Goal: Task Accomplishment & Management: Complete application form

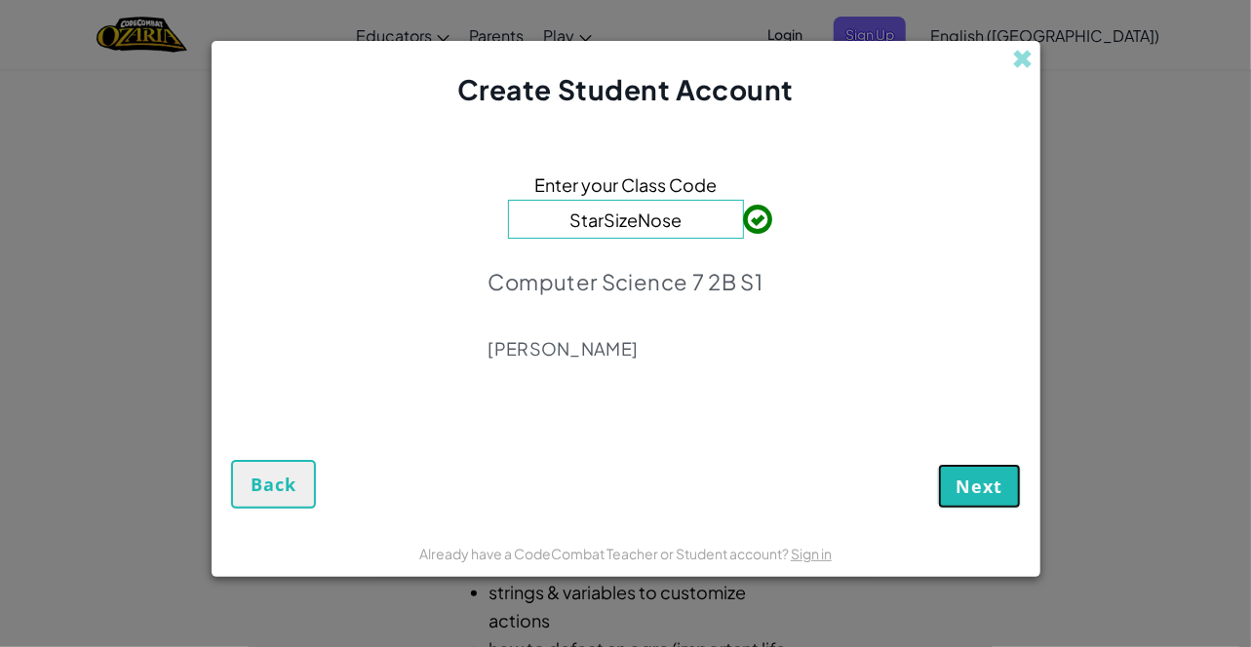
click at [981, 477] on span "Next" at bounding box center [980, 486] width 46 height 23
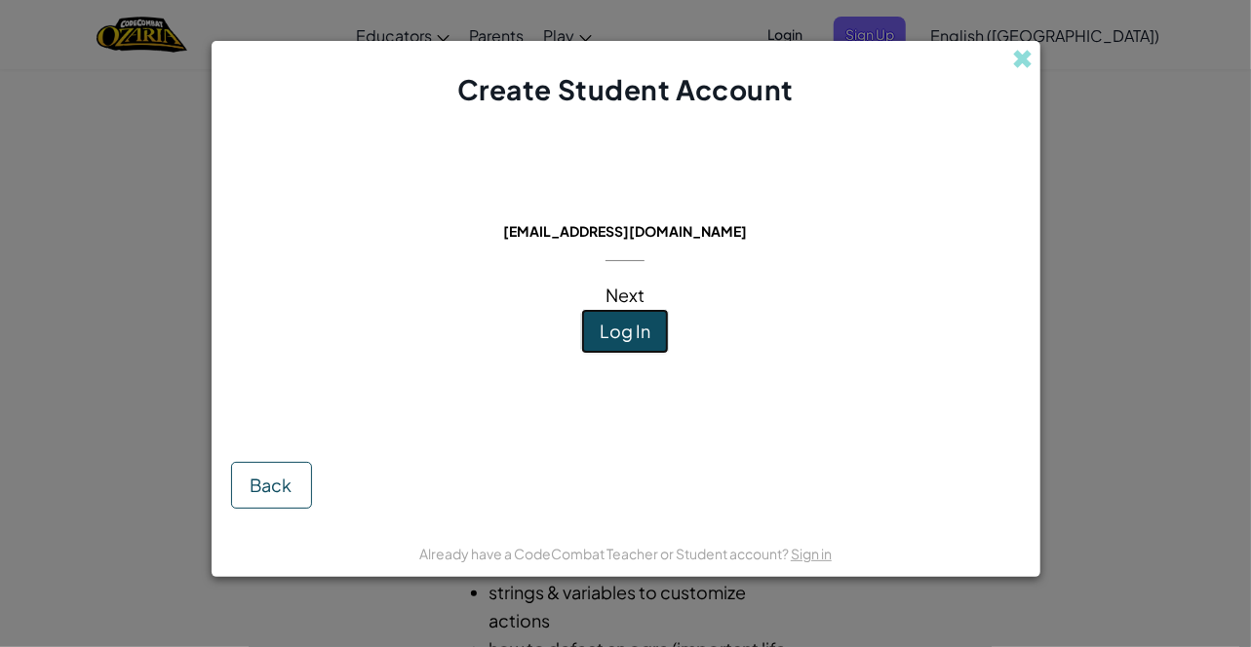
click at [646, 323] on span "Log In" at bounding box center [625, 331] width 51 height 22
